Goal: Task Accomplishment & Management: Complete application form

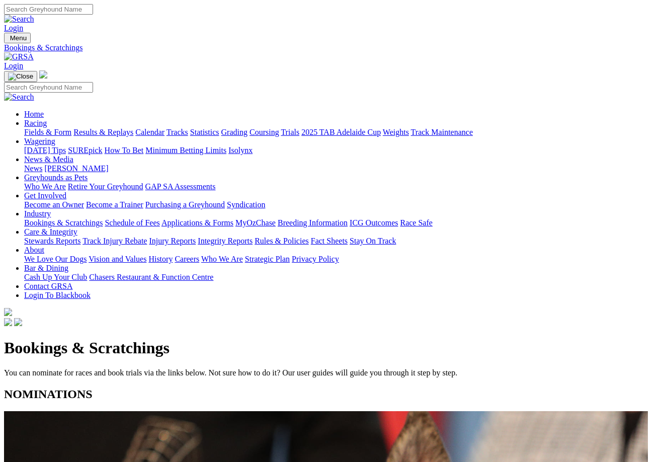
drag, startPoint x: 346, startPoint y: 114, endPoint x: 391, endPoint y: 114, distance: 44.8
click at [391, 339] on div "Bookings & Scratchings You can nominate for races and book trials via the links…" at bounding box center [332, 358] width 657 height 38
drag, startPoint x: 299, startPoint y: 17, endPoint x: 327, endPoint y: 21, distance: 28.5
click at [337, 24] on div "Login" at bounding box center [332, 18] width 657 height 29
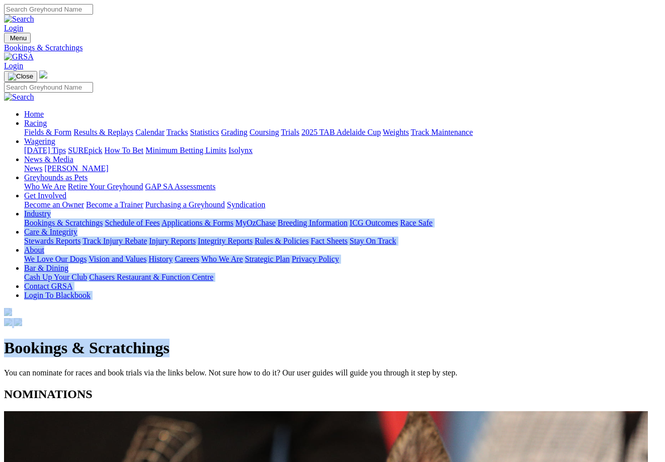
drag, startPoint x: 453, startPoint y: 116, endPoint x: 496, endPoint y: 124, distance: 43.5
click at [496, 339] on div "Bookings & Scratchings You can nominate for races and book trials via the links…" at bounding box center [332, 358] width 657 height 38
drag, startPoint x: 91, startPoint y: 302, endPoint x: 93, endPoint y: 296, distance: 6.8
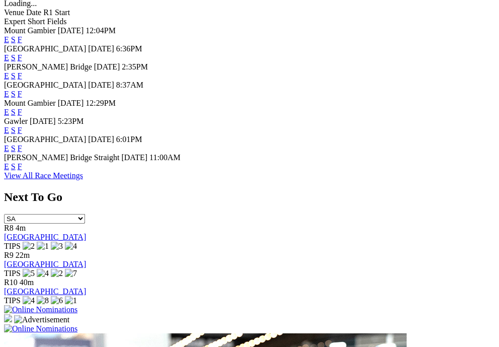
scroll to position [553, 1]
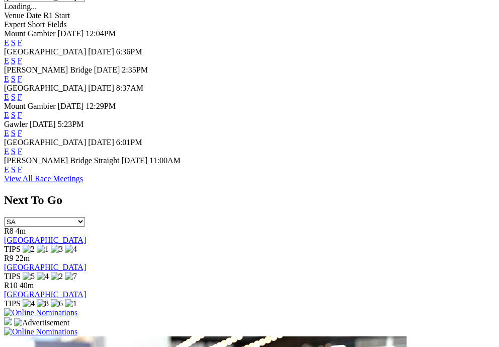
click at [22, 99] on link "F" at bounding box center [20, 97] width 5 height 9
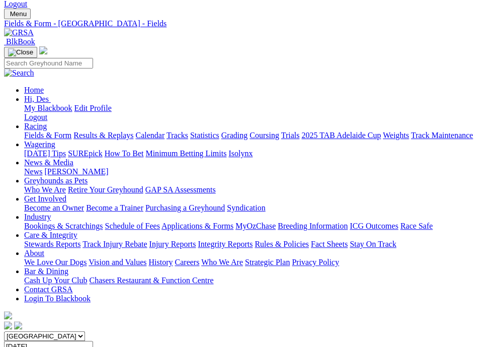
scroll to position [42, 0]
drag, startPoint x: 318, startPoint y: 73, endPoint x: 323, endPoint y: 73, distance: 5.1
drag, startPoint x: 282, startPoint y: 47, endPoint x: 320, endPoint y: 45, distance: 38.3
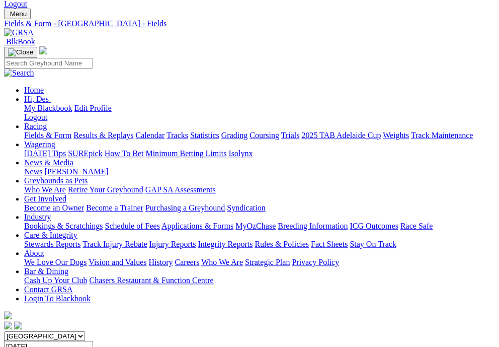
drag, startPoint x: 343, startPoint y: 42, endPoint x: 397, endPoint y: 41, distance: 53.3
